Goal: Information Seeking & Learning: Understand process/instructions

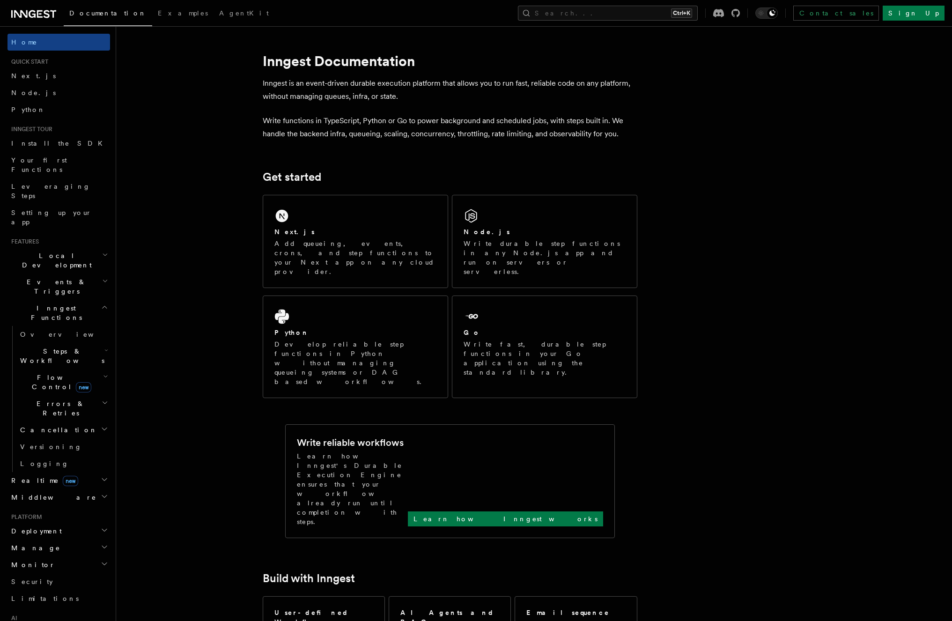
click at [386, 353] on div "Next.js Add queueing, events, crons, and step functions to your Next app on any…" at bounding box center [450, 296] width 375 height 211
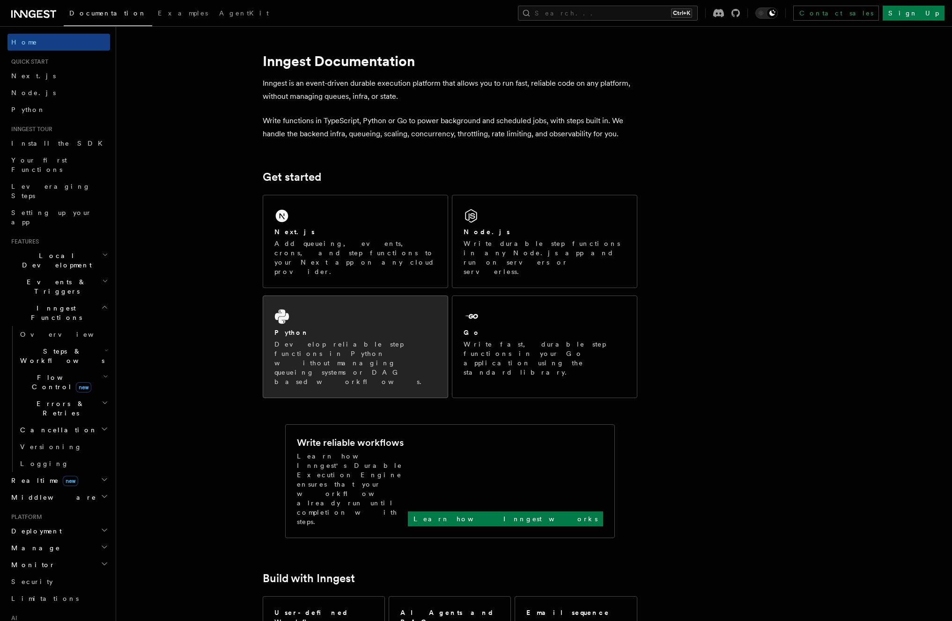
click at [335, 340] on p "Develop reliable step functions in Python without managing queueing systems or …" at bounding box center [356, 363] width 162 height 47
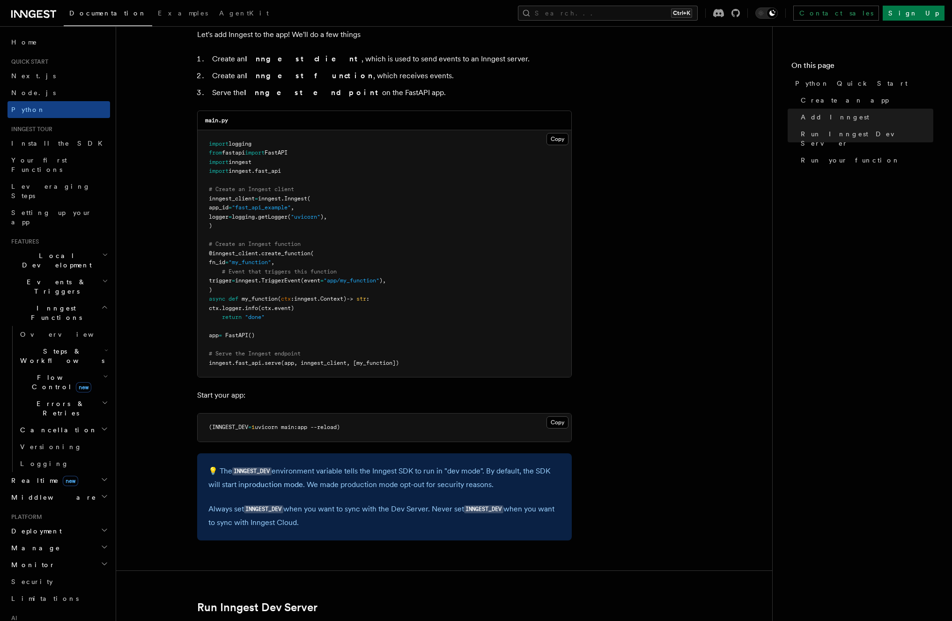
scroll to position [562, 0]
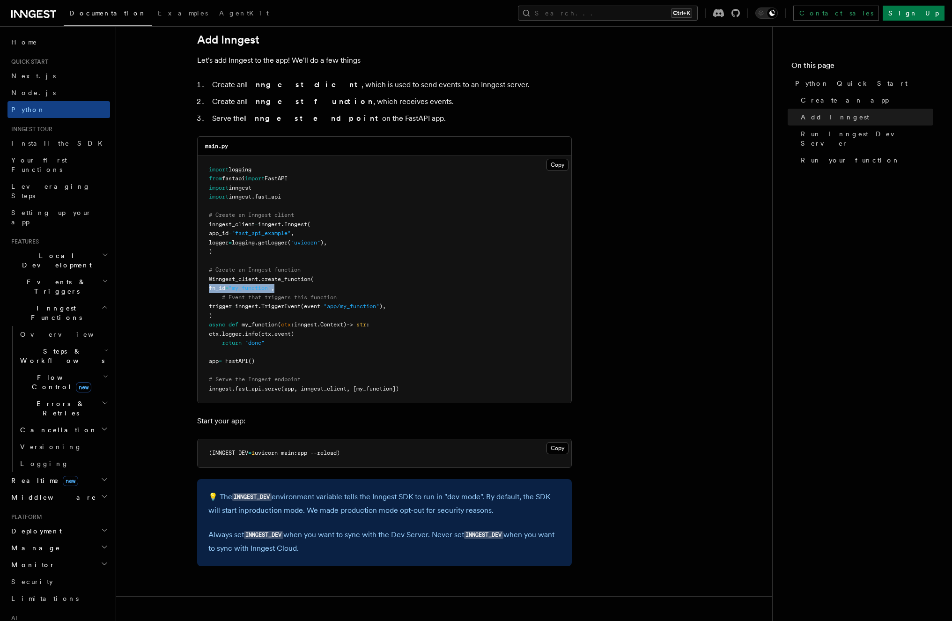
drag, startPoint x: 210, startPoint y: 287, endPoint x: 407, endPoint y: 336, distance: 202.3
click at [407, 336] on pre "import logging from fastapi import FastAPI import inngest import inngest . fast…" at bounding box center [385, 279] width 374 height 247
click at [222, 345] on pre "import logging from fastapi import FastAPI import inngest import inngest . fast…" at bounding box center [385, 279] width 374 height 247
drag, startPoint x: 210, startPoint y: 362, endPoint x: 300, endPoint y: 363, distance: 90.0
click at [287, 361] on pre "import logging from fastapi import FastAPI import inngest import inngest . fast…" at bounding box center [385, 279] width 374 height 247
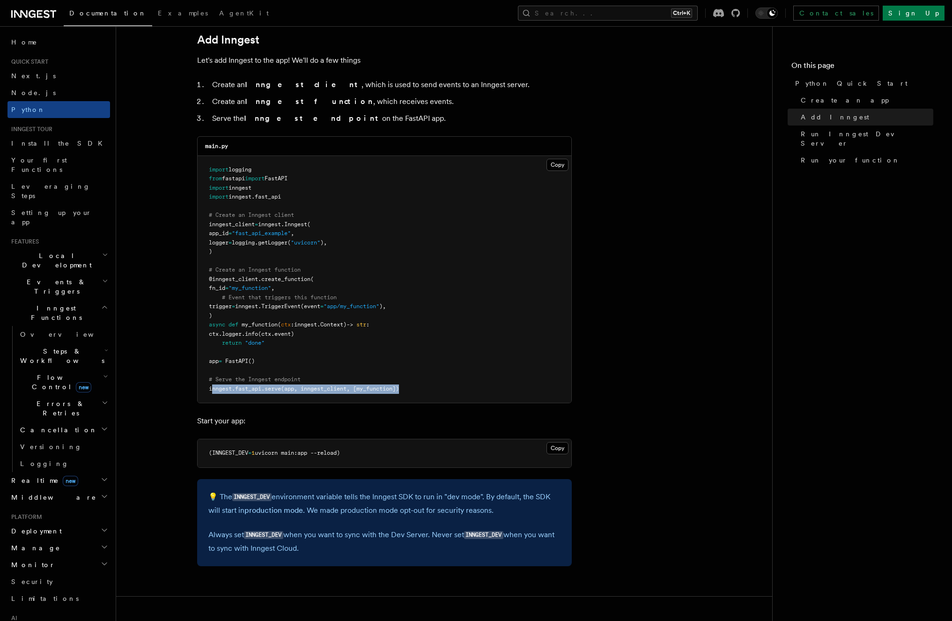
drag, startPoint x: 219, startPoint y: 390, endPoint x: 452, endPoint y: 394, distance: 233.3
click at [442, 394] on pre "import logging from fastapi import FastAPI import inngest import inngest . fast…" at bounding box center [385, 279] width 374 height 247
drag, startPoint x: 246, startPoint y: 382, endPoint x: 351, endPoint y: 384, distance: 105.0
click at [350, 384] on pre "import logging from fastapi import FastAPI import inngest import inngest . fast…" at bounding box center [385, 279] width 374 height 247
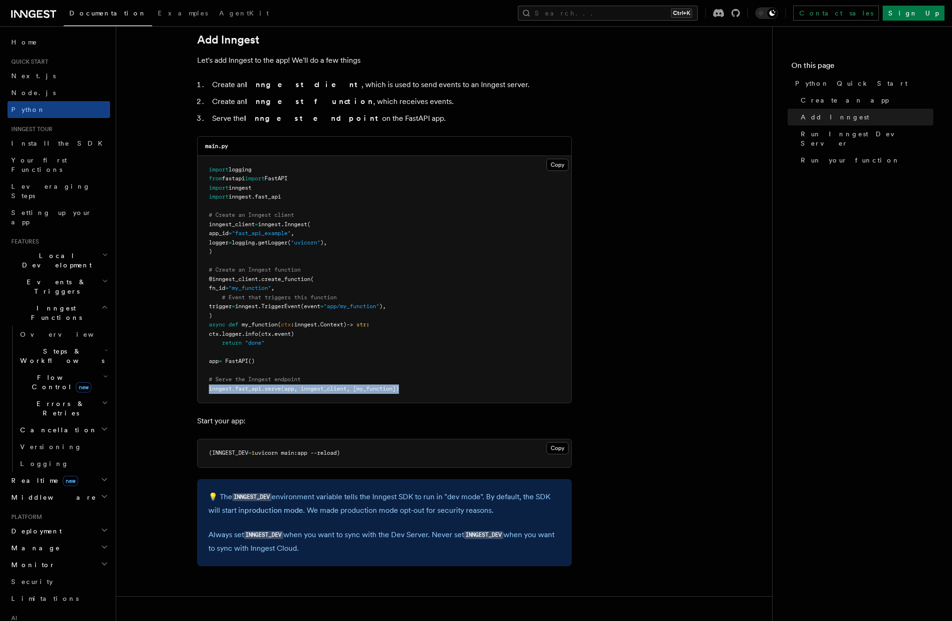
drag, startPoint x: 460, startPoint y: 399, endPoint x: 158, endPoint y: 391, distance: 302.3
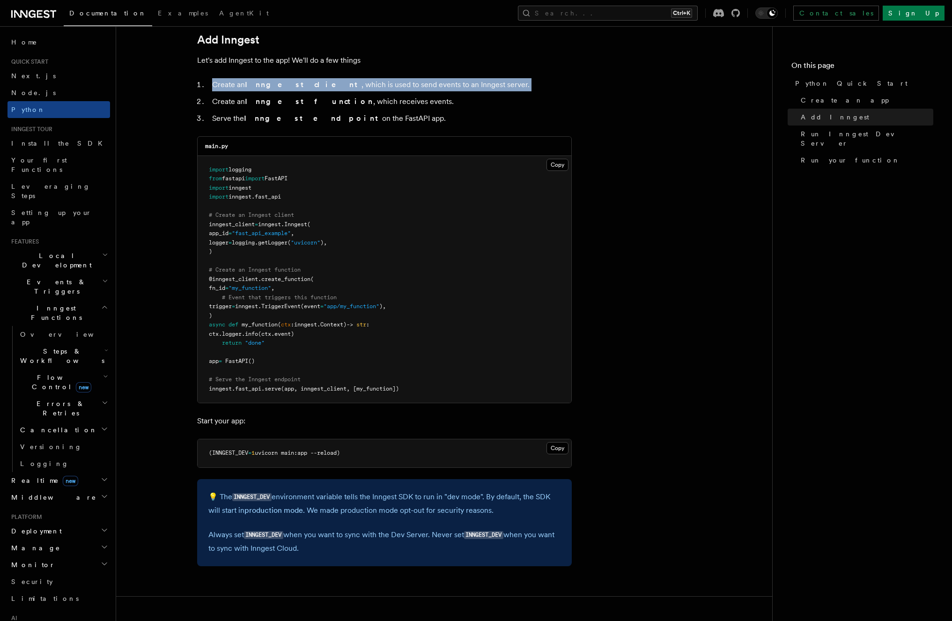
drag, startPoint x: 468, startPoint y: 89, endPoint x: 194, endPoint y: 89, distance: 273.6
drag, startPoint x: 391, startPoint y: 118, endPoint x: 234, endPoint y: 119, distance: 157.4
click at [234, 119] on li "Serve the Inngest endpoint on the FastAPI app." at bounding box center [390, 118] width 363 height 13
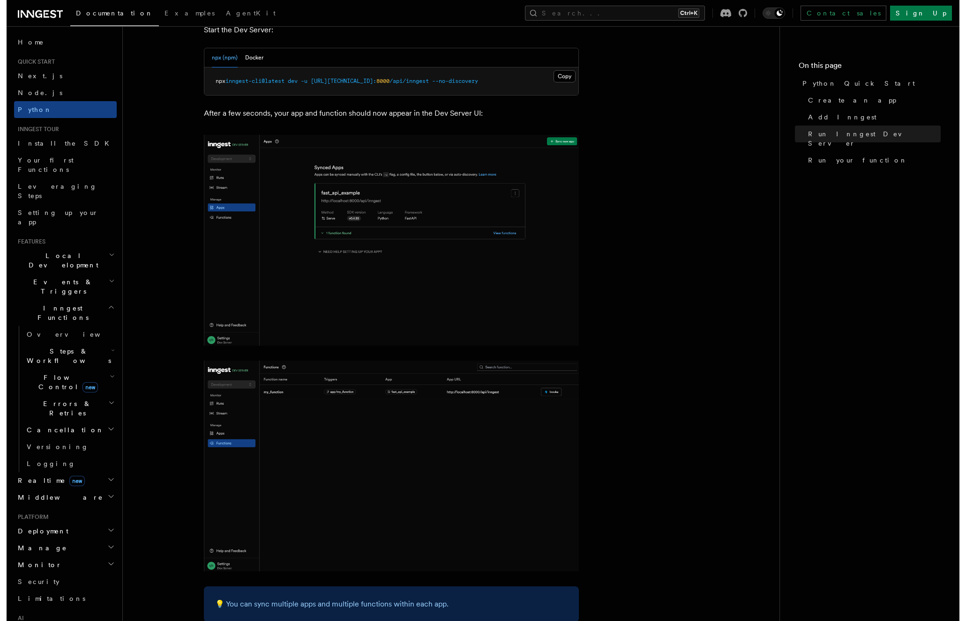
scroll to position [1181, 0]
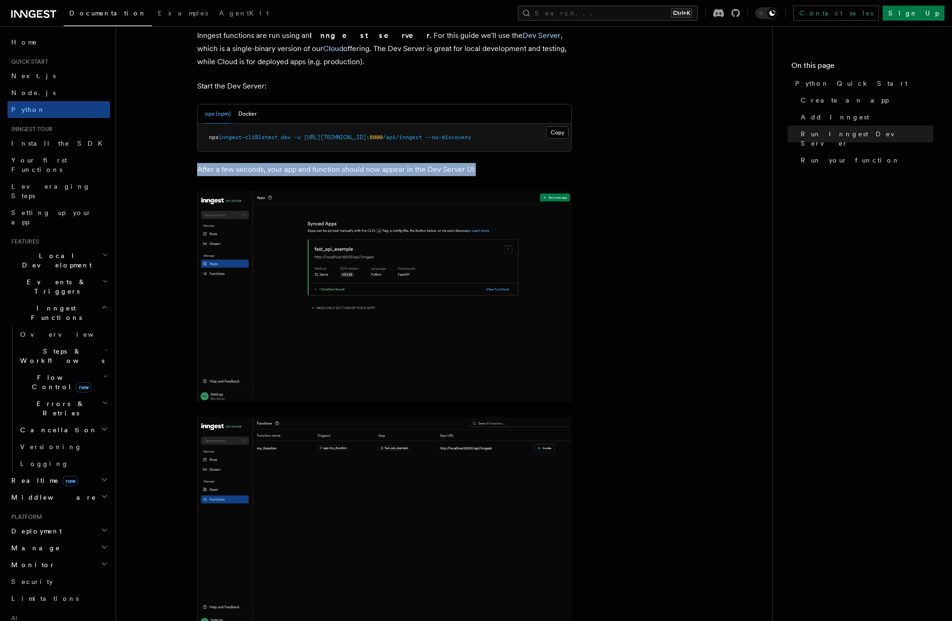
drag, startPoint x: 323, startPoint y: 175, endPoint x: 600, endPoint y: 182, distance: 277.4
click at [600, 182] on article "Quick start Python Quick Start This guide will teach you how to add Inngest to …" at bounding box center [444, 25] width 626 height 2328
